Goal: Information Seeking & Learning: Check status

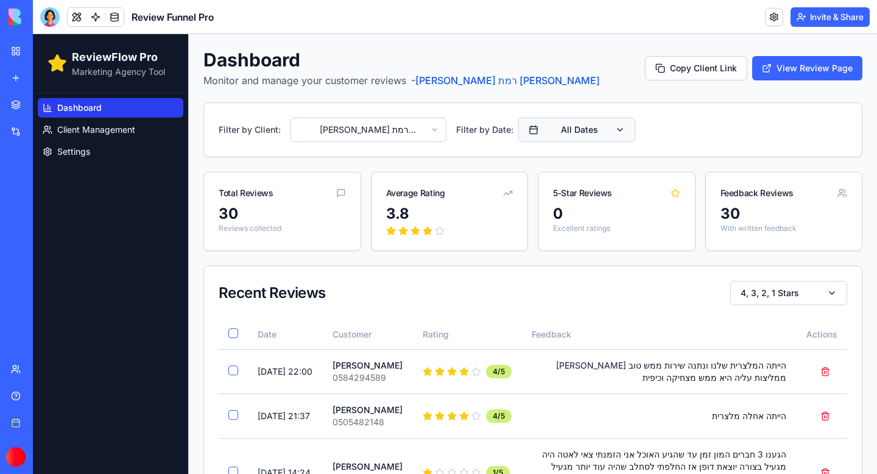
click at [578, 136] on button "All Dates" at bounding box center [576, 130] width 117 height 24
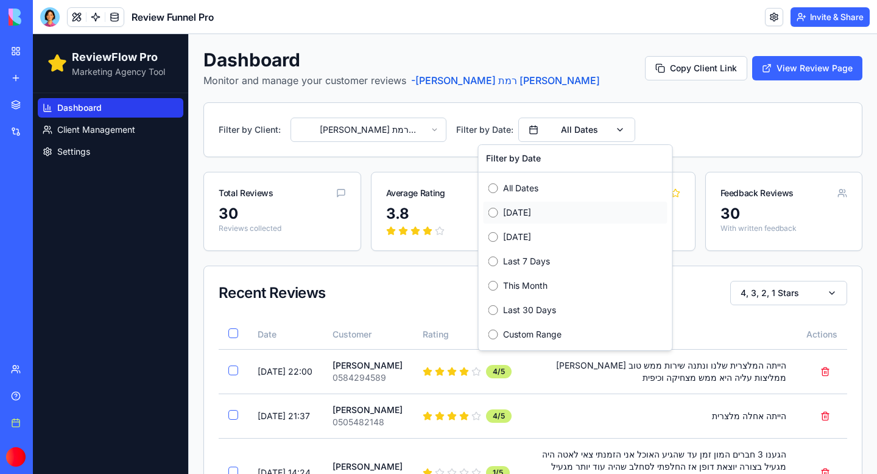
click at [506, 221] on div "[DATE]" at bounding box center [576, 213] width 184 height 22
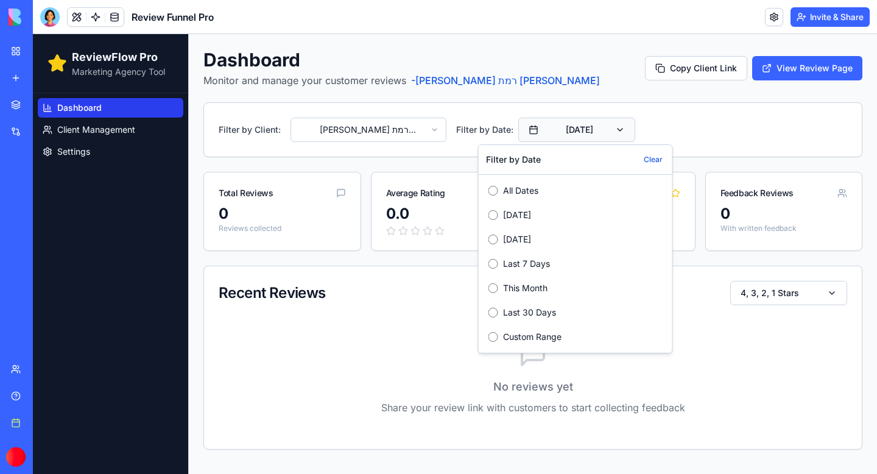
click at [599, 133] on button "[DATE]" at bounding box center [576, 130] width 117 height 24
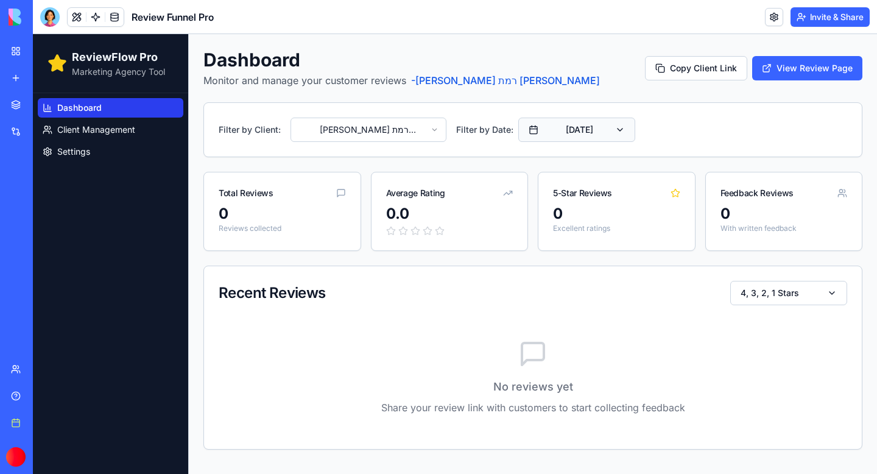
click at [589, 138] on button "[DATE]" at bounding box center [576, 130] width 117 height 24
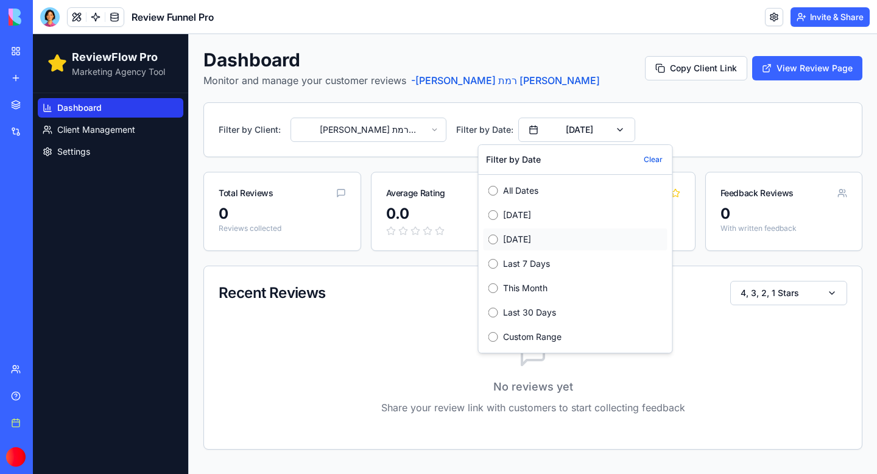
click at [506, 243] on label "[DATE]" at bounding box center [583, 239] width 160 height 12
click at [625, 129] on button "[DATE]" at bounding box center [576, 130] width 117 height 24
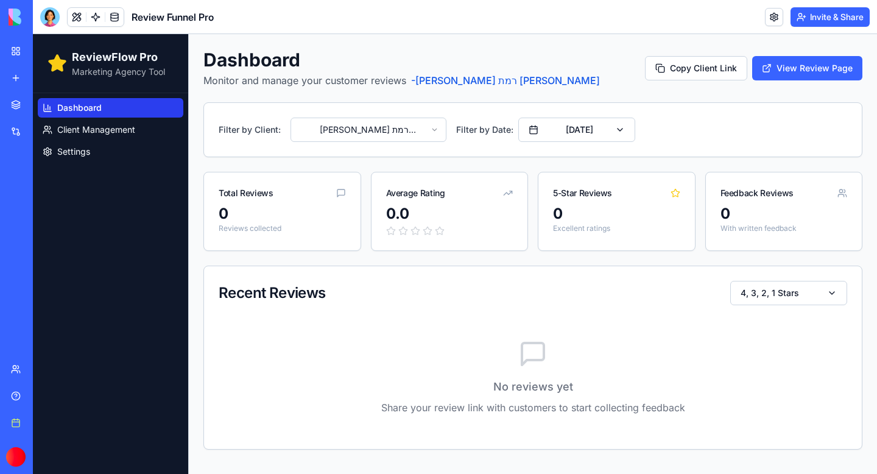
click at [423, 131] on html "ReviewFlow Pro Marketing Agency Tool Dashboard Client Management Settings Dashb…" at bounding box center [455, 254] width 844 height 440
click at [605, 130] on button "[DATE]" at bounding box center [576, 130] width 117 height 24
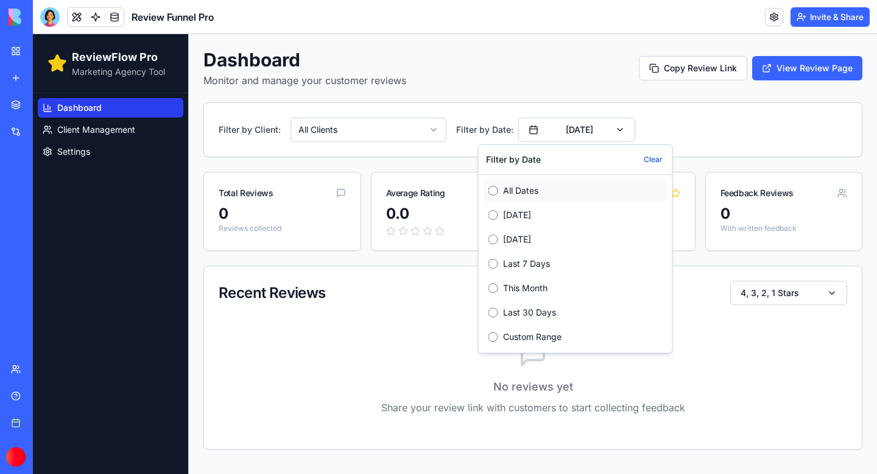
click at [515, 194] on label "All Dates" at bounding box center [583, 191] width 160 height 12
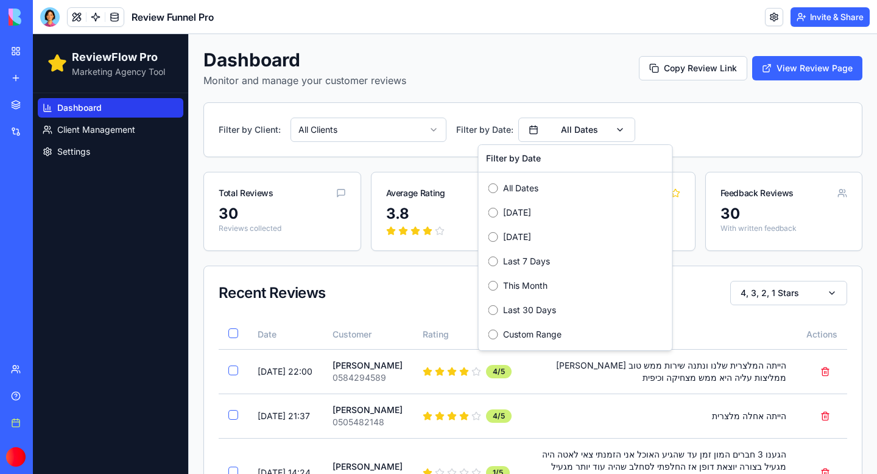
click at [746, 138] on div "Filter by Client: All Clients Filter by Date: All Dates" at bounding box center [533, 130] width 629 height 24
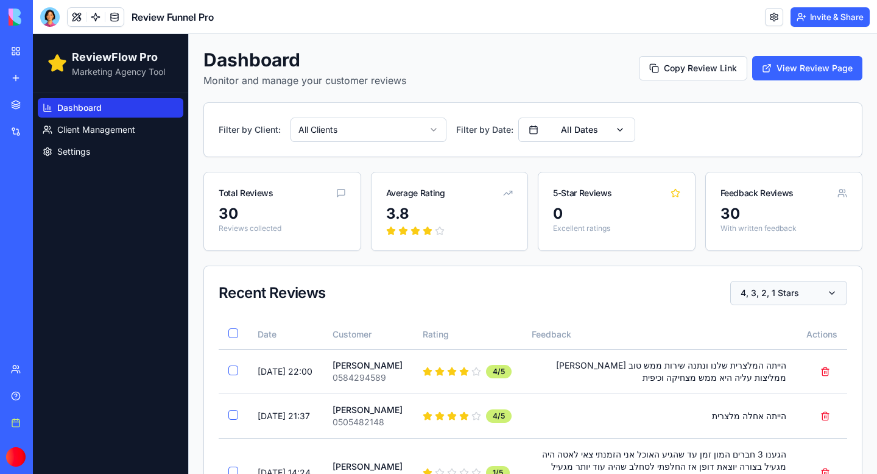
click at [817, 297] on button "4, 3, 2, 1 Stars" at bounding box center [788, 293] width 117 height 24
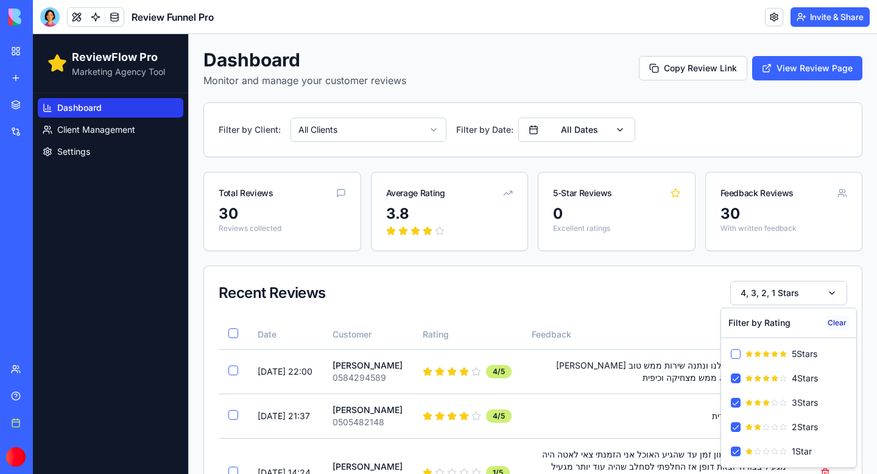
click at [839, 317] on button "Clear" at bounding box center [837, 323] width 24 height 15
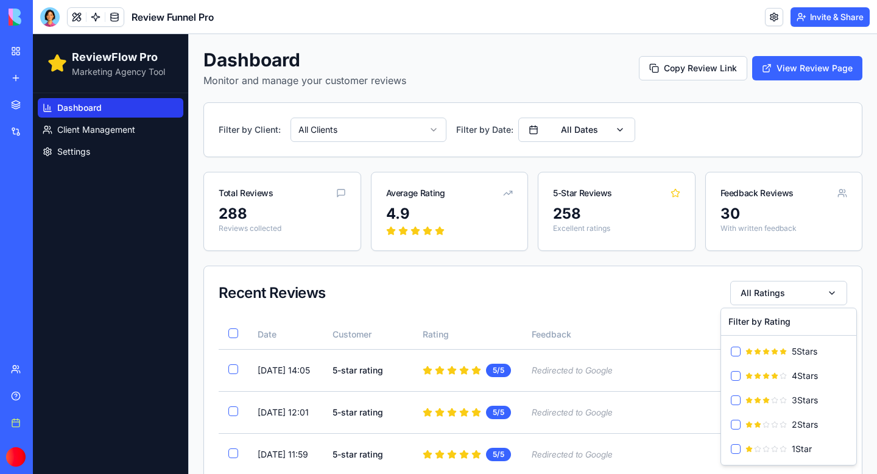
click at [632, 284] on div "Recent Reviews All Ratings" at bounding box center [533, 293] width 629 height 24
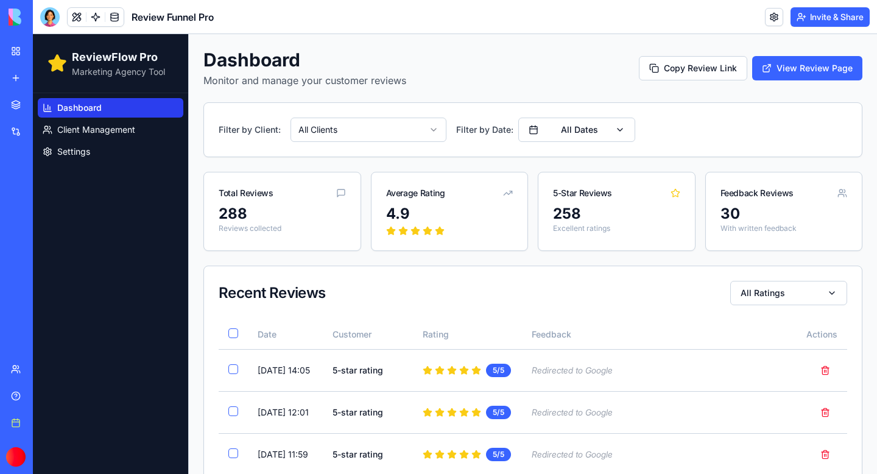
click at [620, 127] on button "All Dates" at bounding box center [576, 130] width 117 height 24
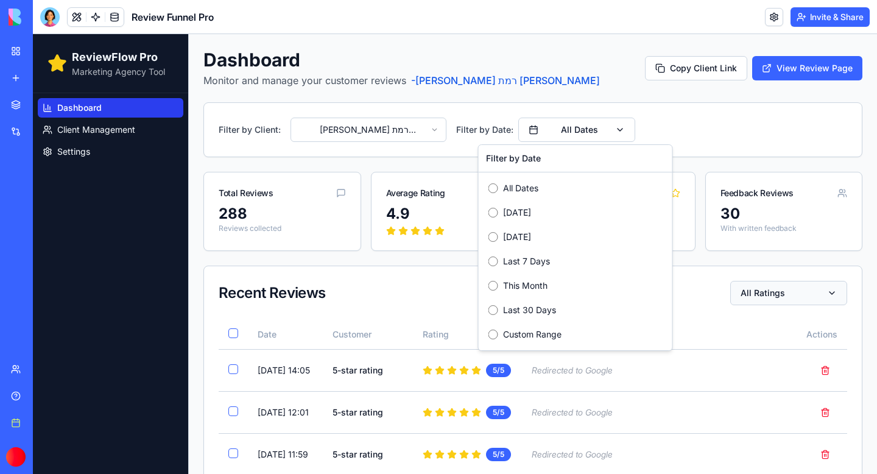
click at [825, 289] on button "All Ratings" at bounding box center [788, 293] width 117 height 24
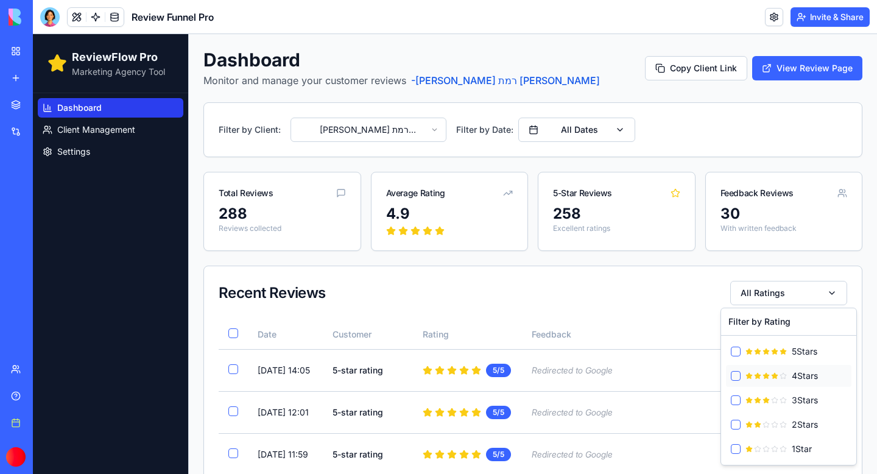
click at [736, 373] on button "4 Star s" at bounding box center [736, 376] width 10 height 10
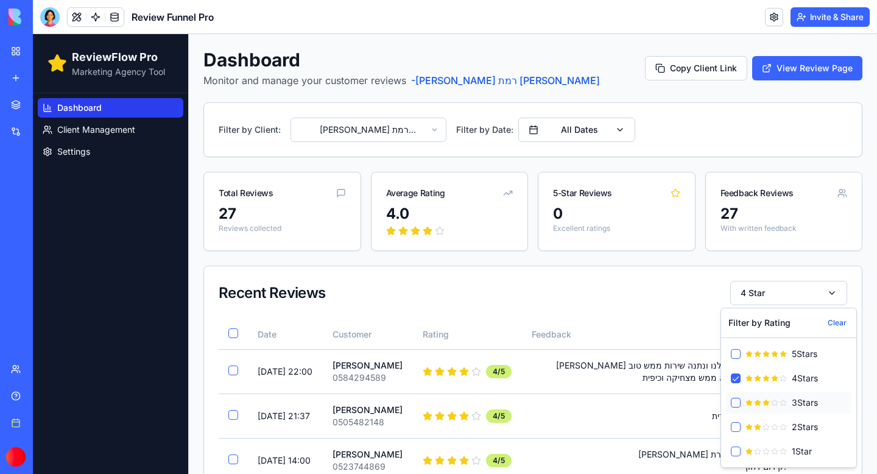
click at [735, 404] on button "3 Star s" at bounding box center [736, 403] width 10 height 10
click at [733, 425] on button "2 Star s" at bounding box center [736, 427] width 10 height 10
click at [735, 451] on button "1 Star" at bounding box center [736, 451] width 10 height 10
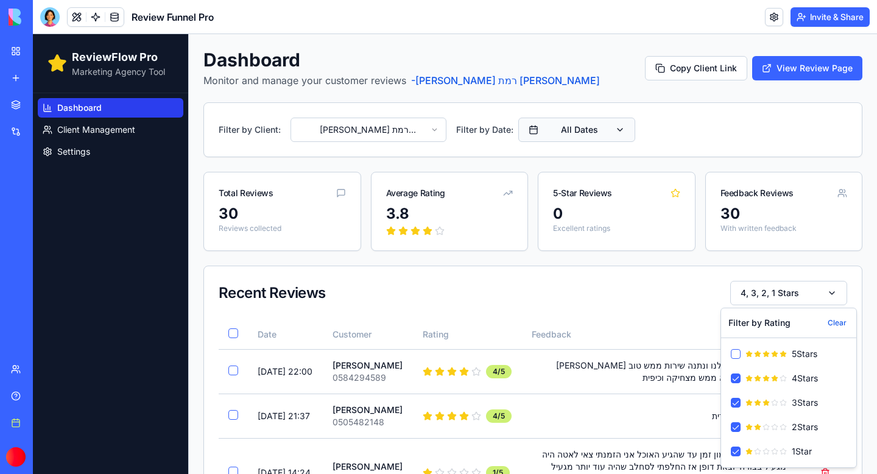
click at [621, 132] on button "All Dates" at bounding box center [576, 130] width 117 height 24
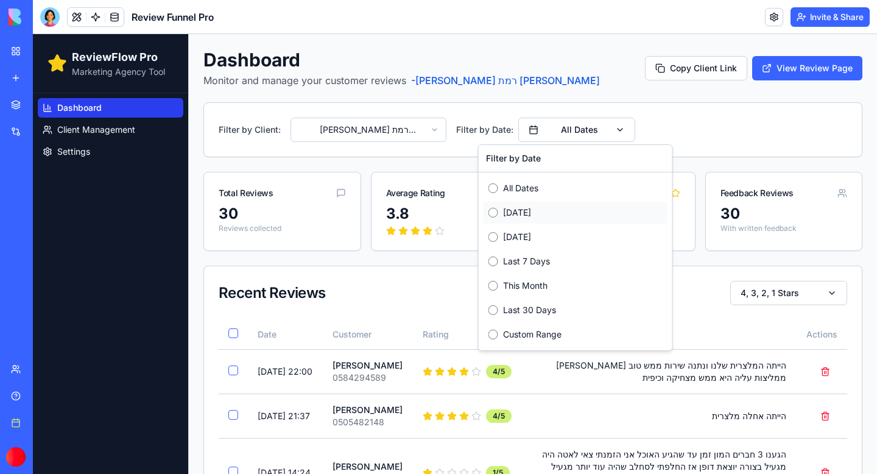
click at [503, 213] on label "[DATE]" at bounding box center [583, 212] width 160 height 12
click at [468, 261] on div "Dashboard Monitor and manage your customer reviews - [PERSON_NAME] רמת [PERSON_…" at bounding box center [533, 469] width 688 height 870
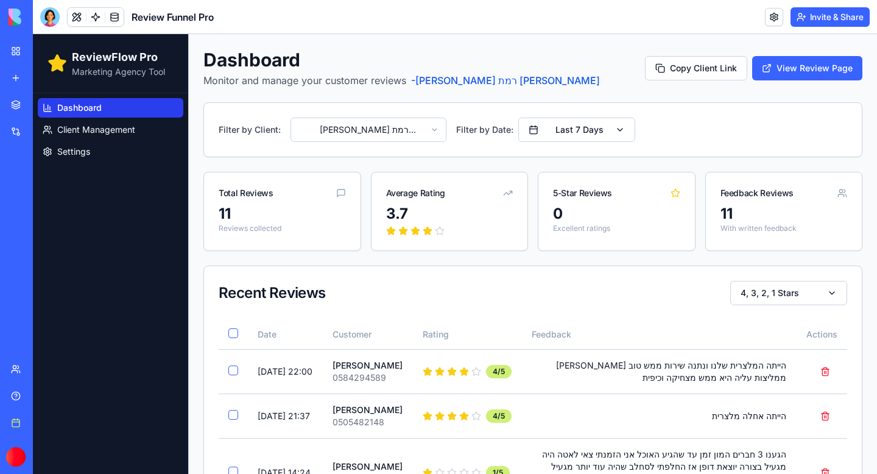
click at [85, 109] on span "Dashboard" at bounding box center [79, 108] width 44 height 12
